Goal: Task Accomplishment & Management: Manage account settings

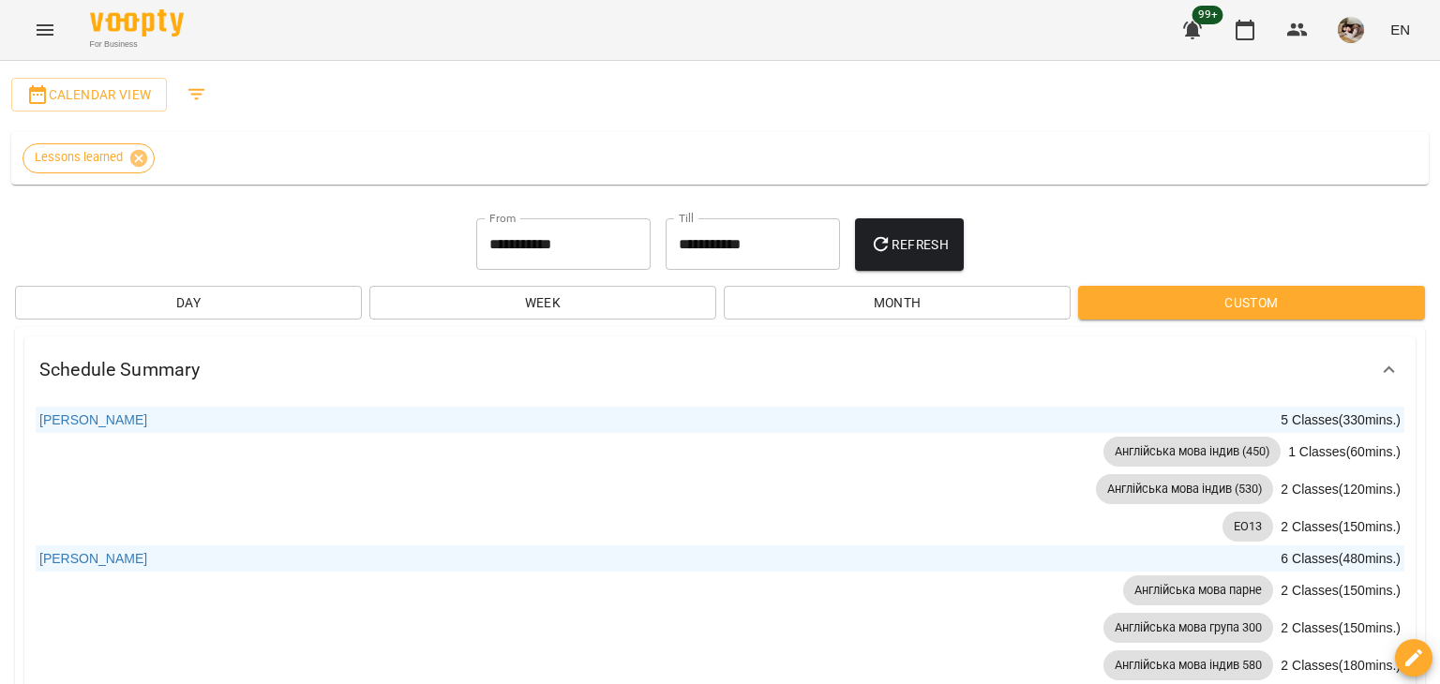
click at [43, 49] on button "Menu" at bounding box center [44, 29] width 45 height 45
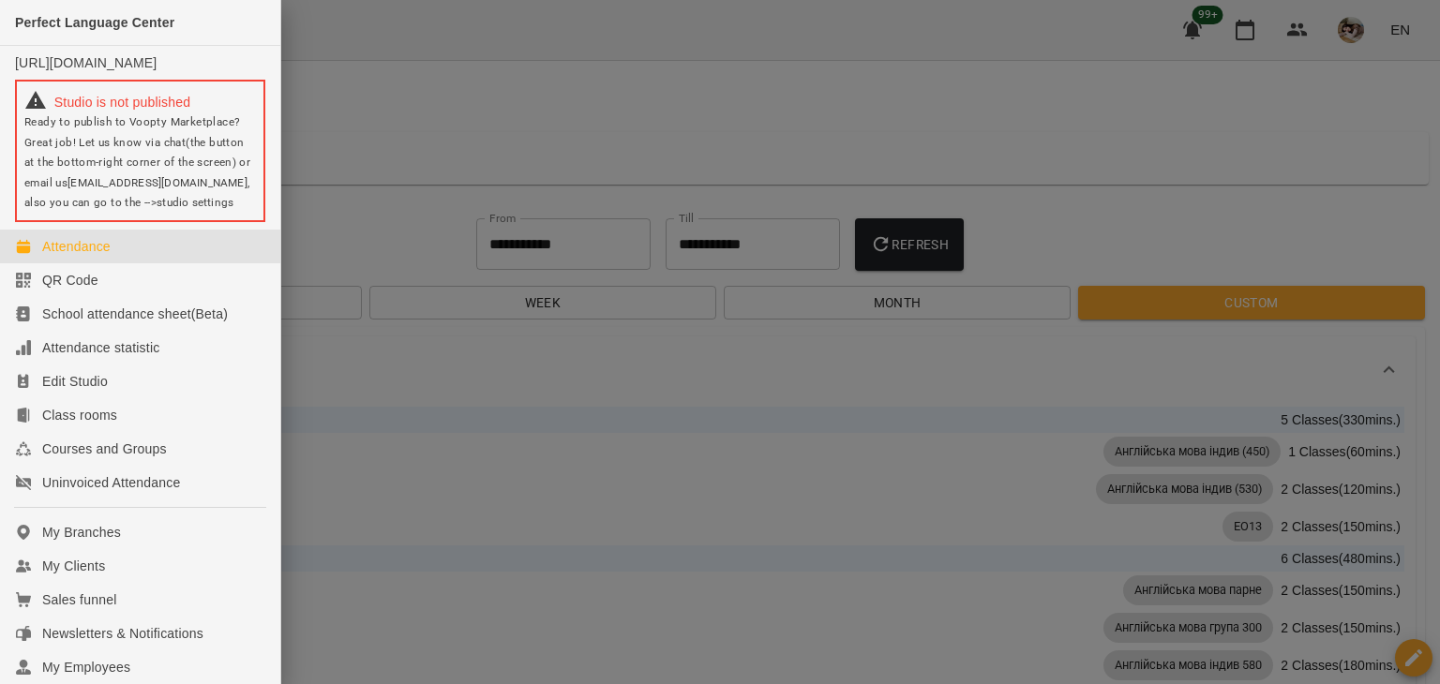
click at [153, 263] on link "Attendance" at bounding box center [140, 247] width 280 height 34
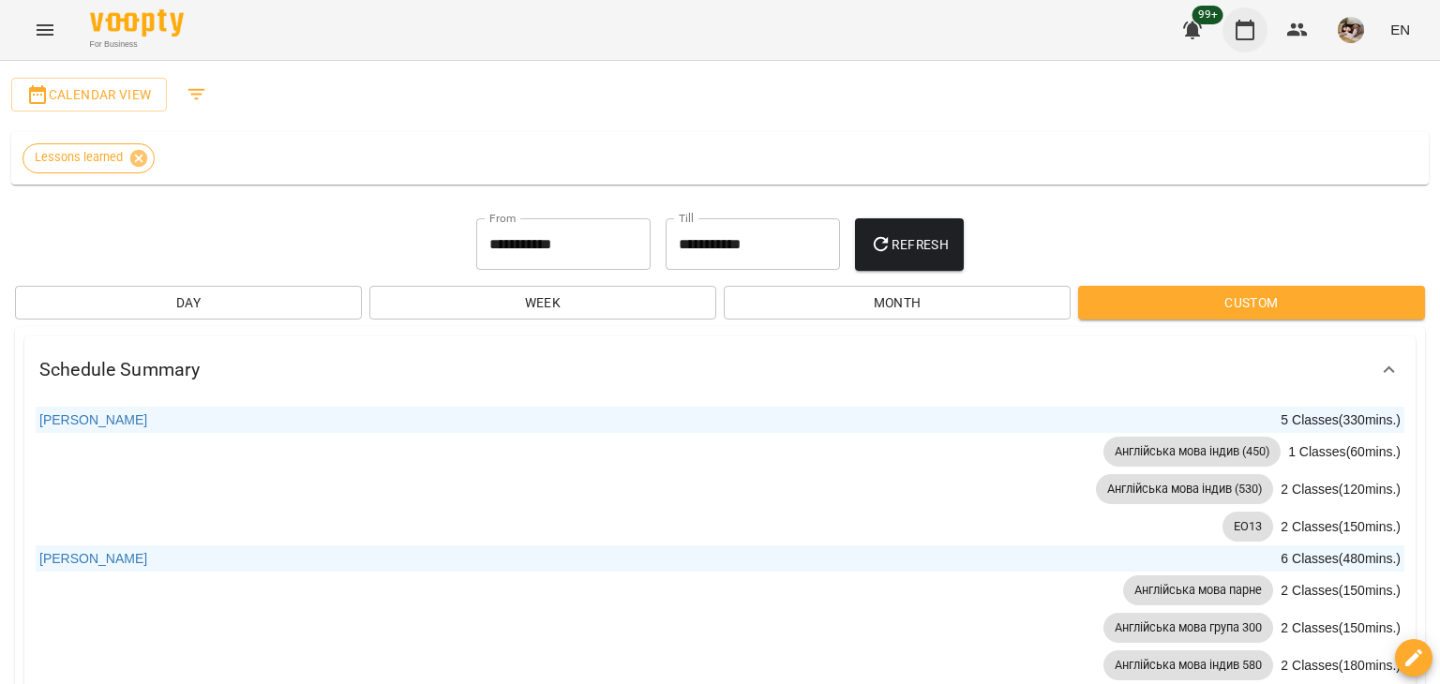
click at [1258, 35] on button "button" at bounding box center [1244, 29] width 45 height 45
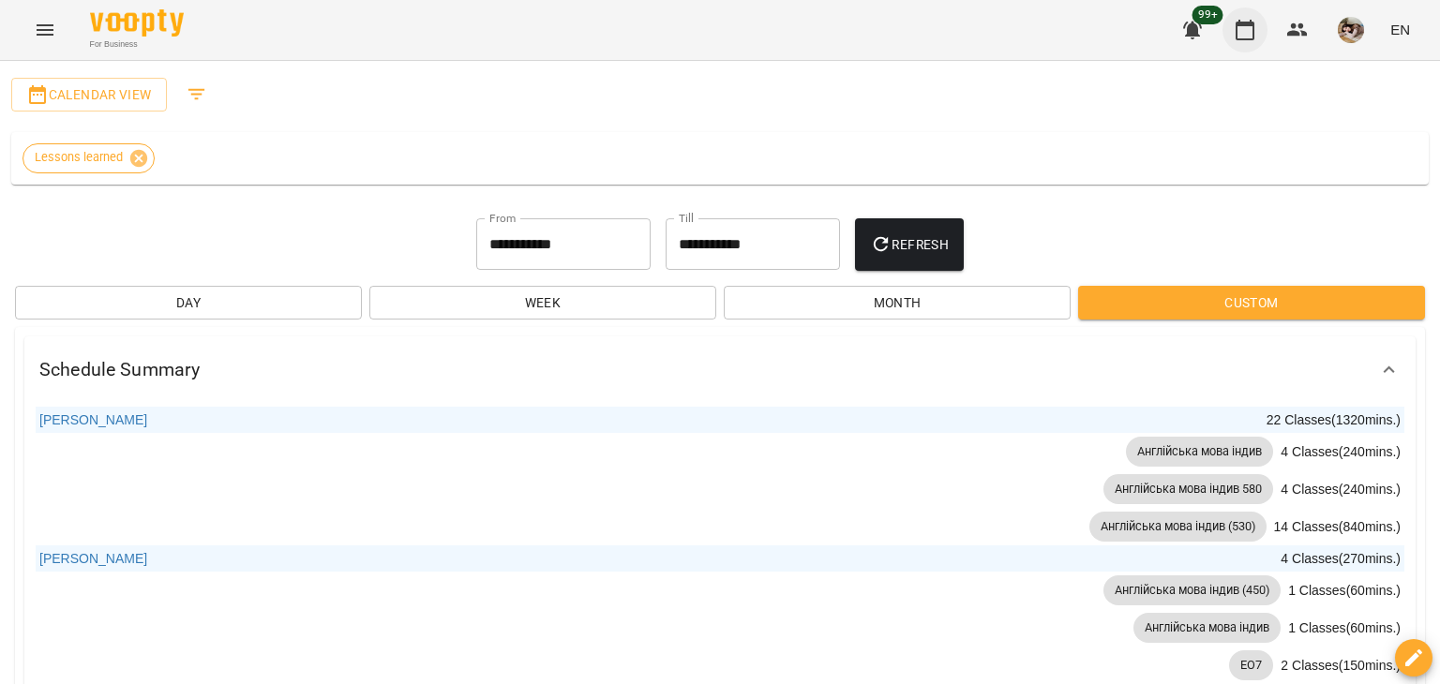
click at [1258, 35] on button "button" at bounding box center [1244, 29] width 45 height 45
click at [146, 92] on span "Calendar View" at bounding box center [89, 94] width 126 height 22
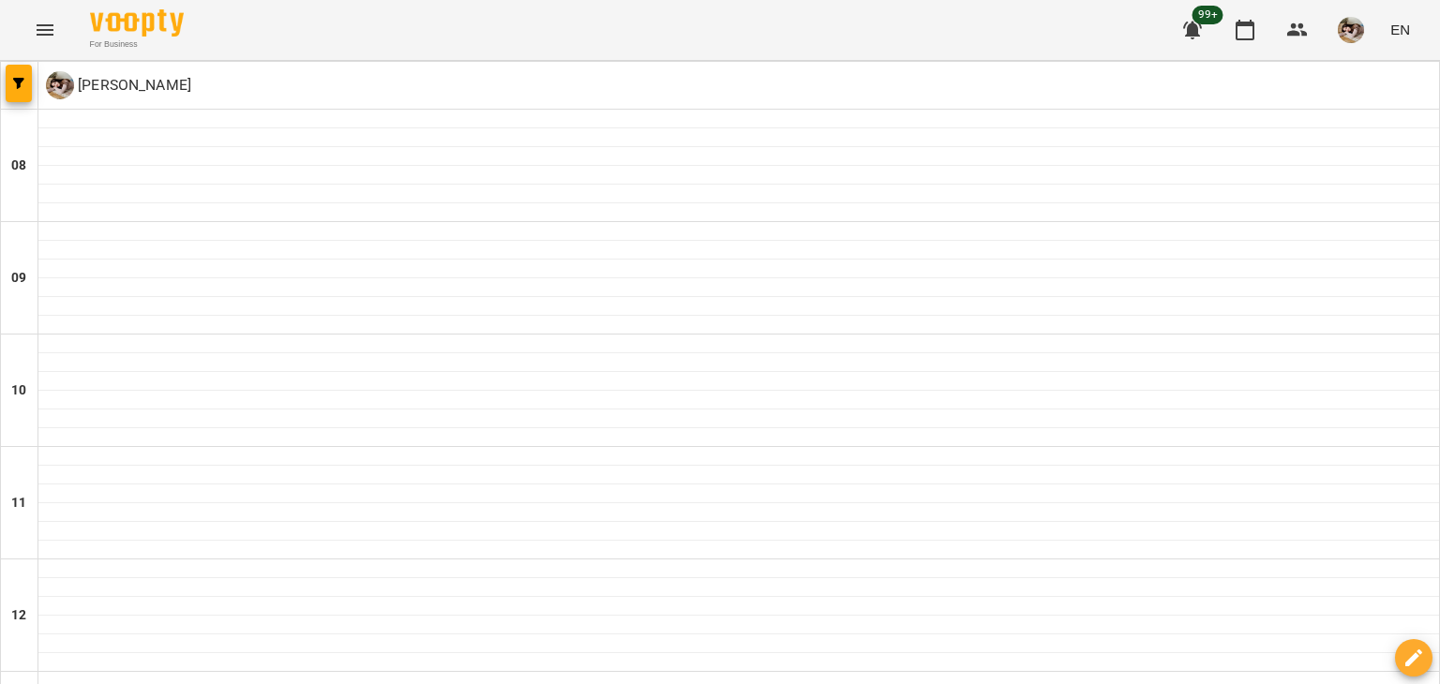
scroll to position [1350, 0]
click at [6, 86] on span "button" at bounding box center [19, 83] width 26 height 11
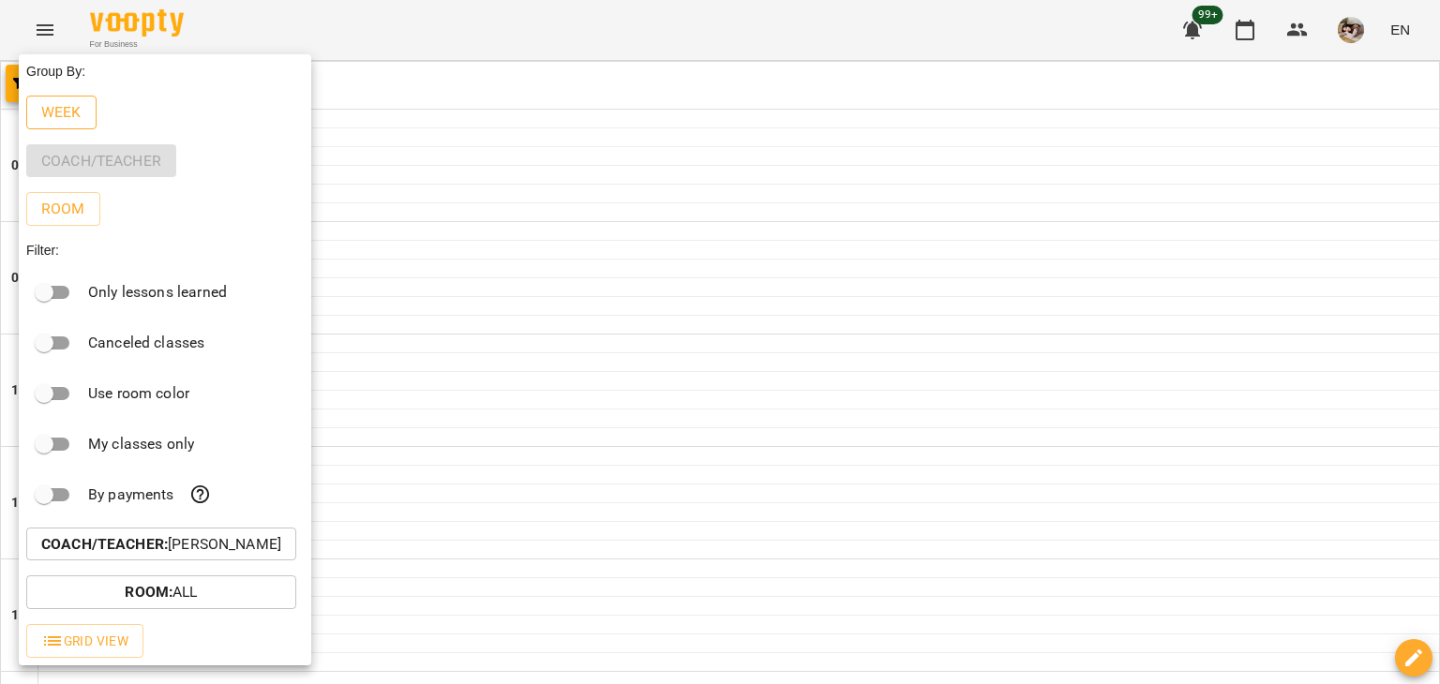
click at [56, 119] on p "Week" at bounding box center [61, 112] width 40 height 22
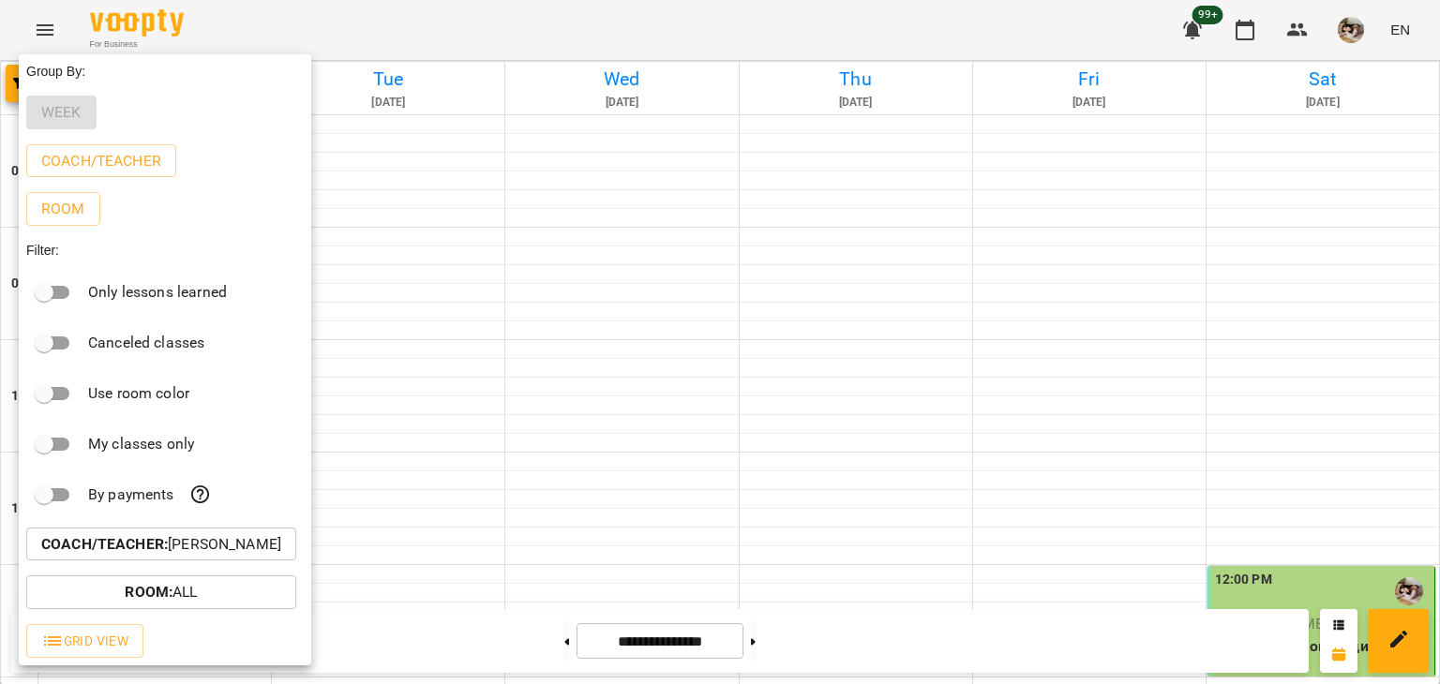
click at [428, 104] on div at bounding box center [720, 342] width 1440 height 684
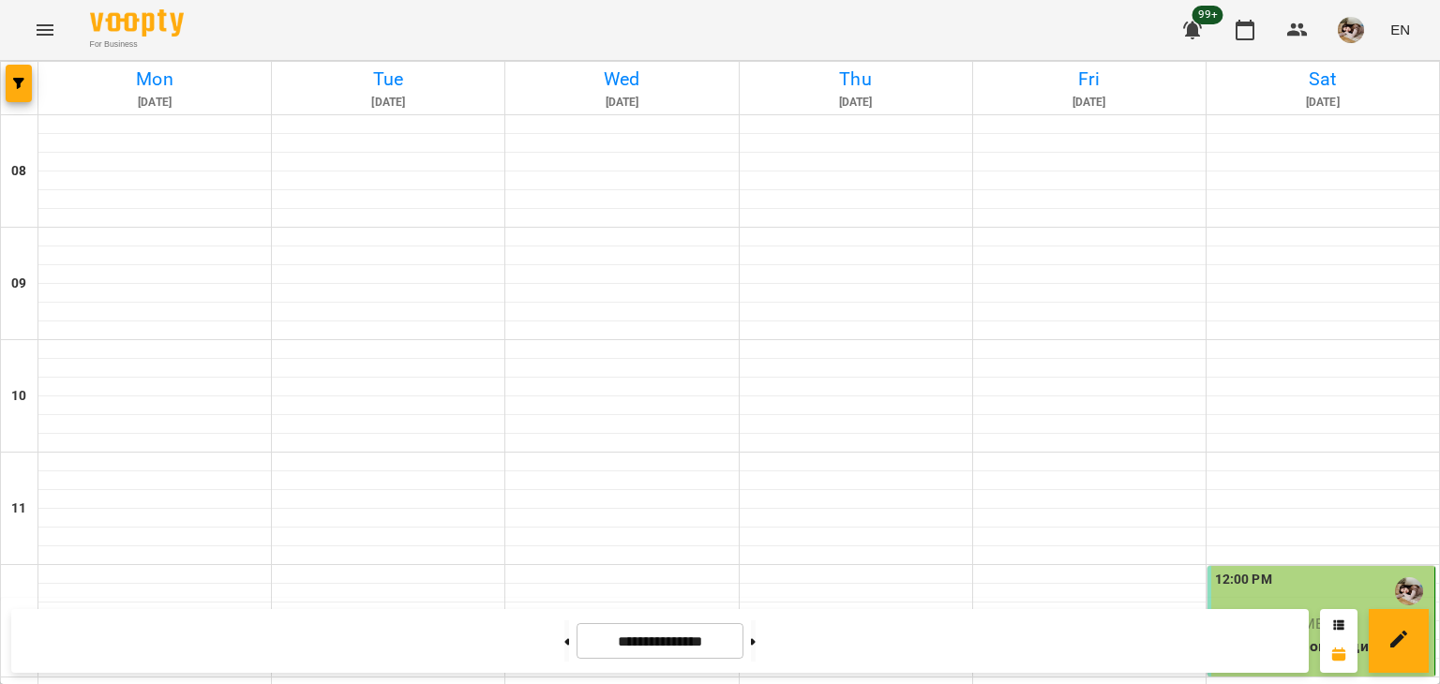
scroll to position [750, 0]
click at [755, 634] on button at bounding box center [753, 640] width 5 height 41
type input "**********"
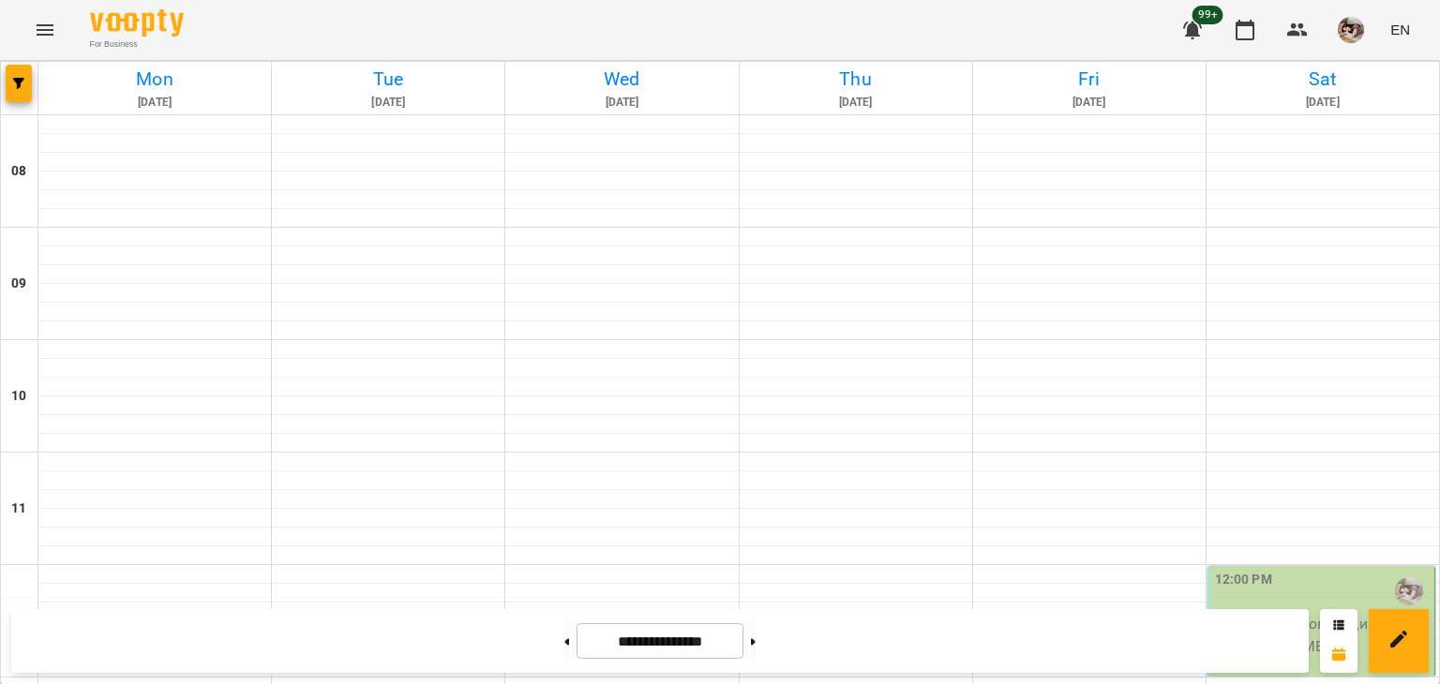
scroll to position [937, 0]
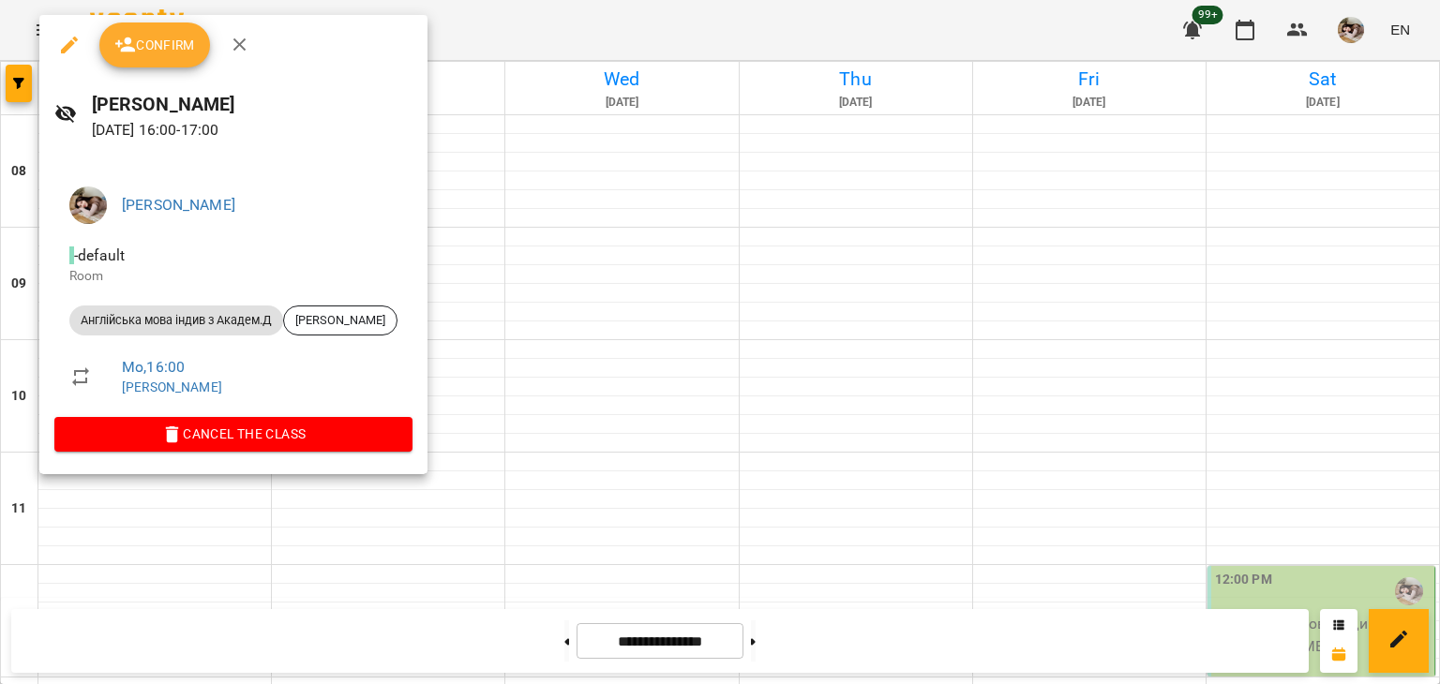
click at [165, 44] on span "Confirm" at bounding box center [154, 45] width 81 height 22
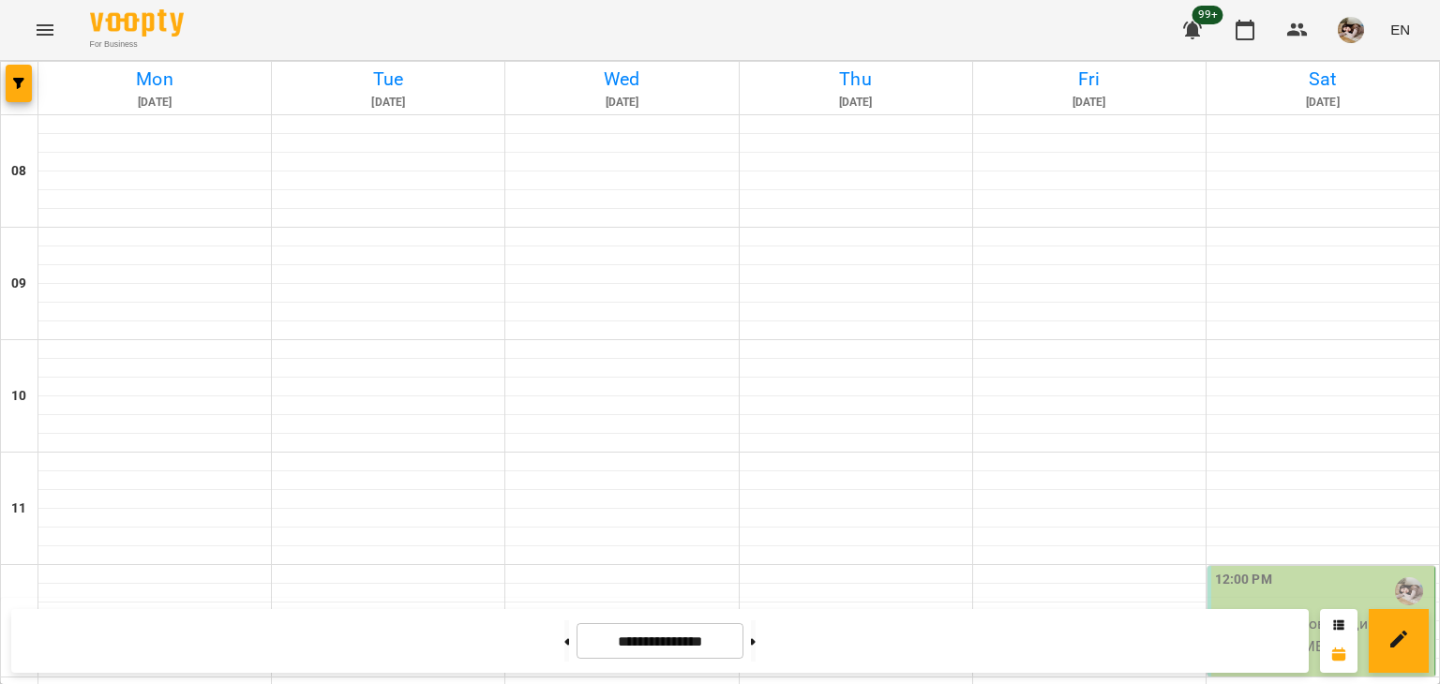
scroll to position [1031, 0]
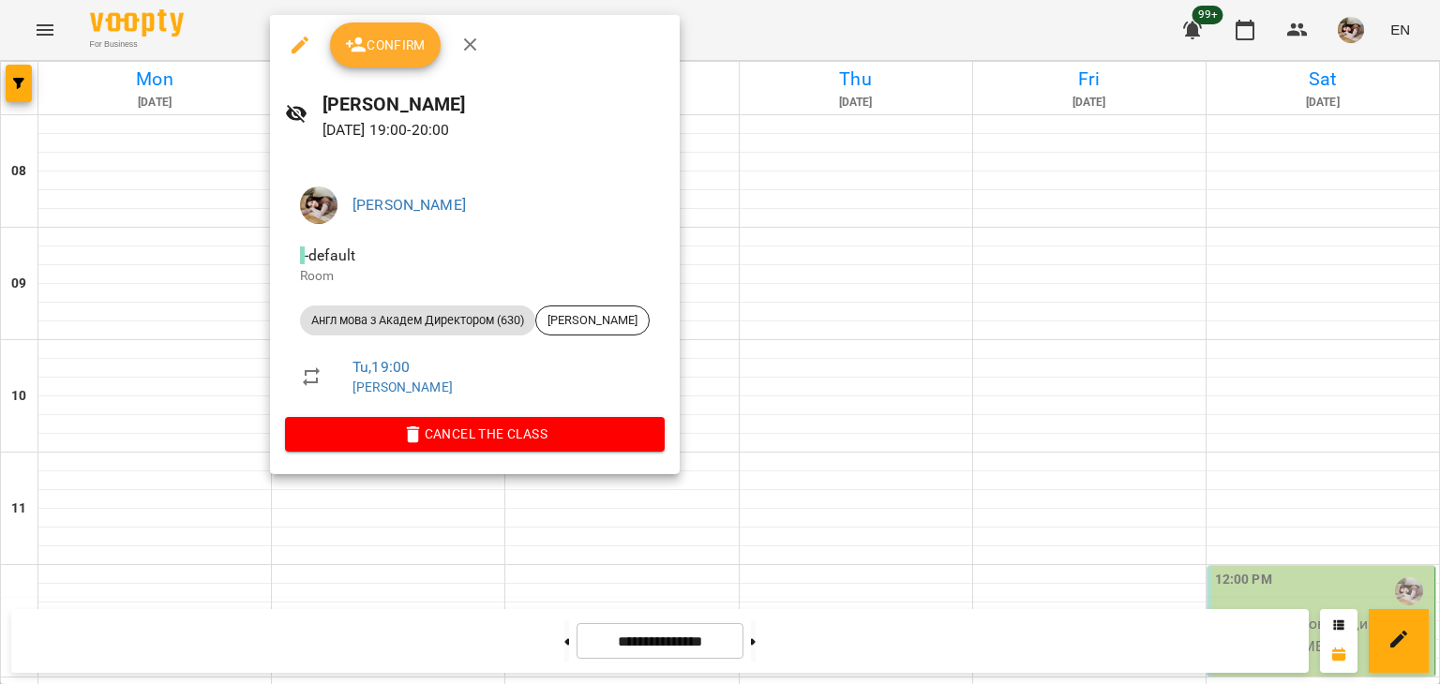
click at [364, 37] on icon "button" at bounding box center [356, 45] width 22 height 22
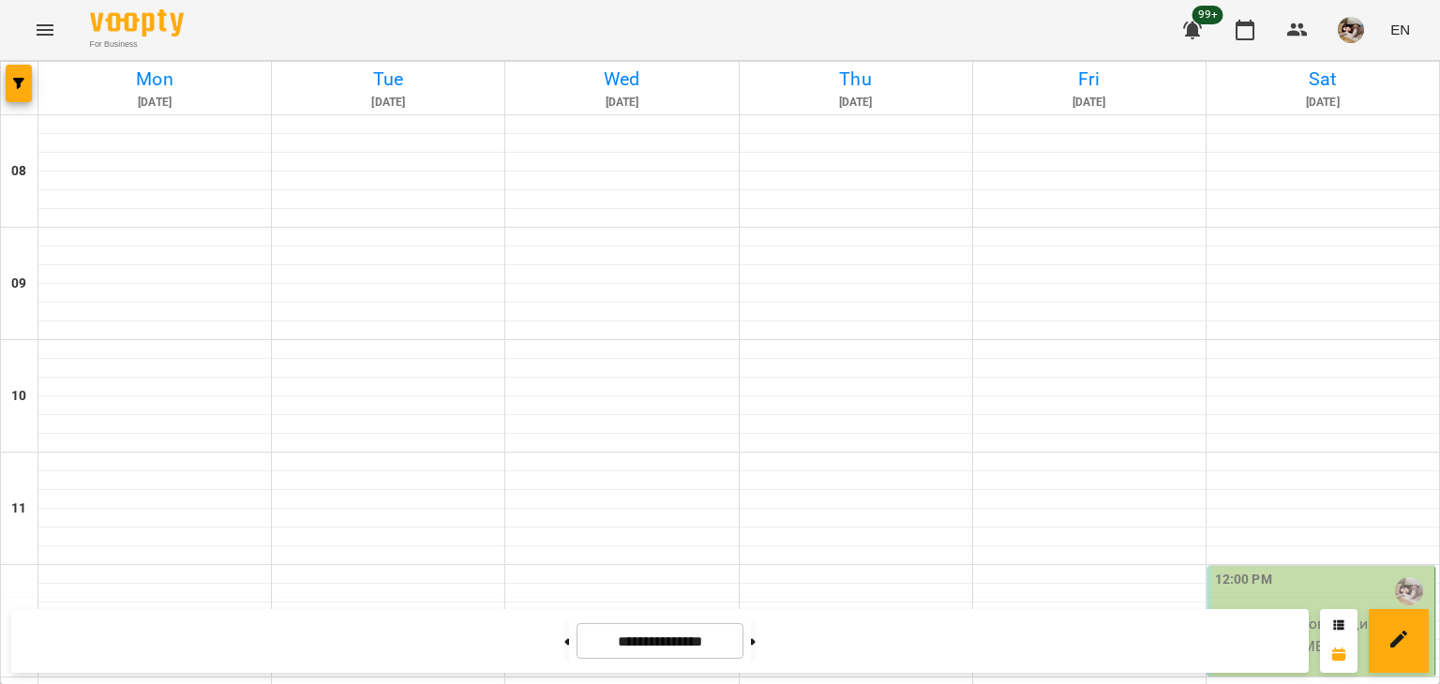
scroll to position [1125, 0]
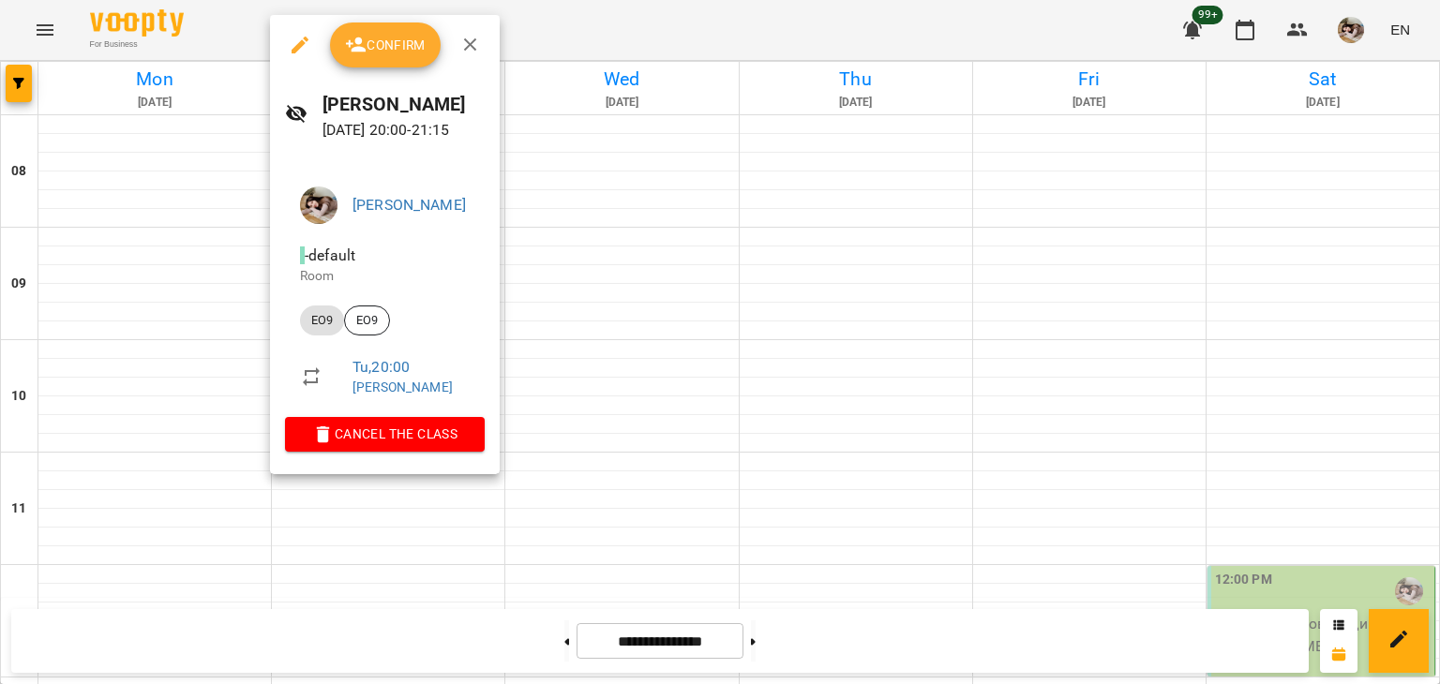
click at [395, 40] on span "Confirm" at bounding box center [385, 45] width 81 height 22
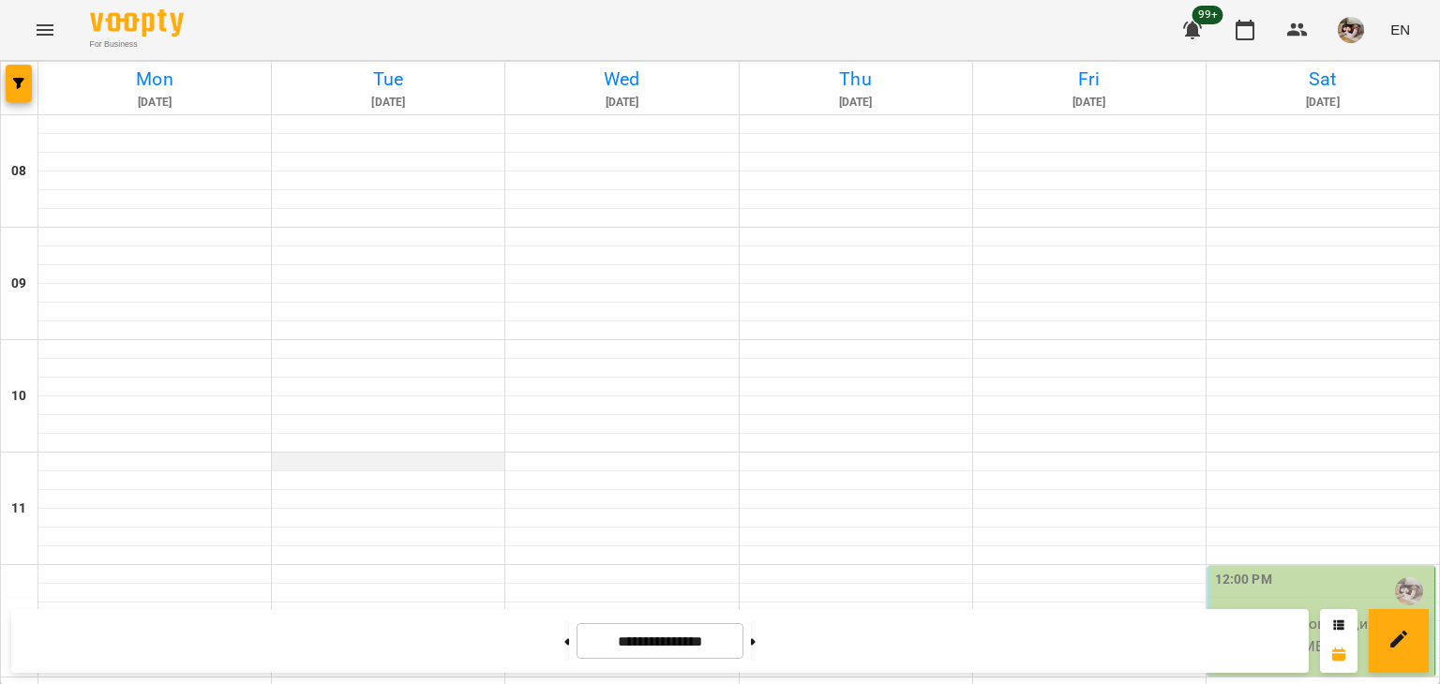
scroll to position [1125, 0]
